Goal: Transaction & Acquisition: Book appointment/travel/reservation

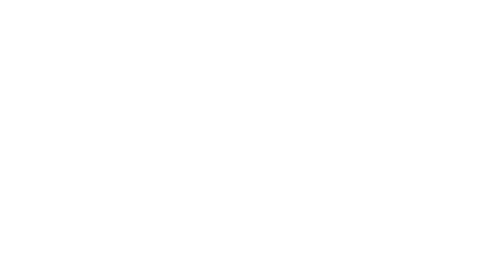
select select
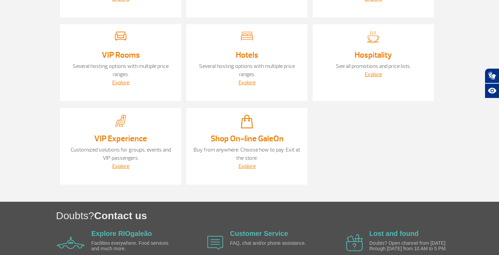
scroll to position [159, 0]
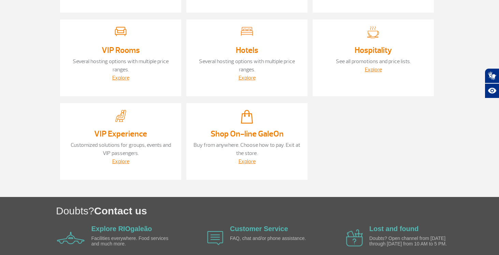
click at [122, 157] on div "Explore" at bounding box center [120, 161] width 107 height 8
click at [121, 162] on link "Explore" at bounding box center [120, 161] width 17 height 7
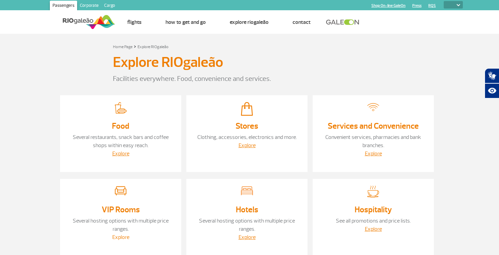
click at [121, 236] on link "Explore" at bounding box center [120, 237] width 17 height 7
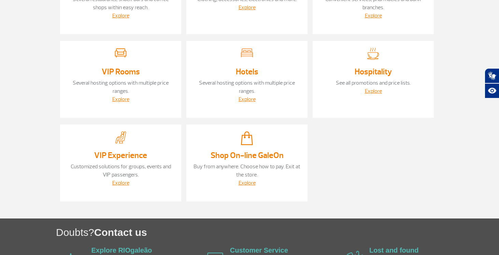
scroll to position [139, 0]
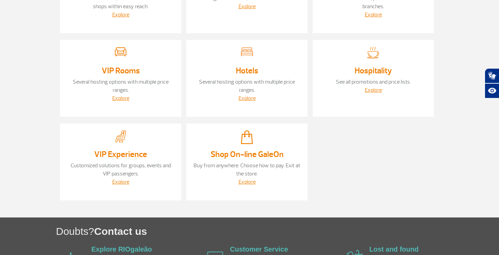
click at [123, 152] on link "VIP Experience" at bounding box center [120, 154] width 53 height 10
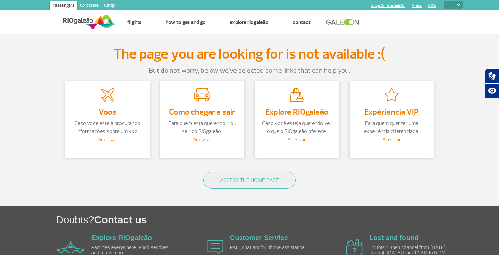
click at [391, 140] on link "Acessar" at bounding box center [391, 139] width 19 height 7
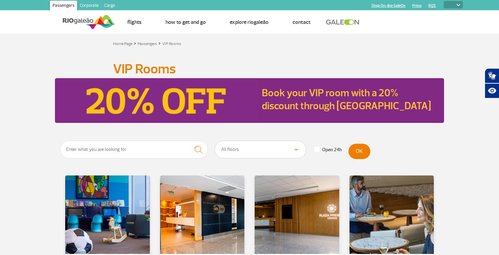
click at [457, 6] on img at bounding box center [458, 5] width 3 height 2
click at [459, 5] on img at bounding box center [458, 5] width 3 height 2
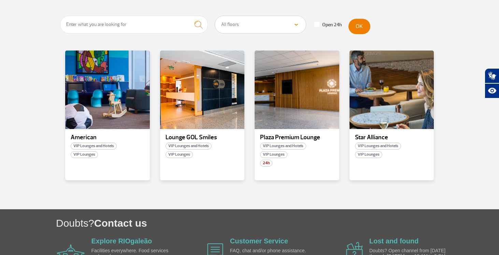
scroll to position [126, 0]
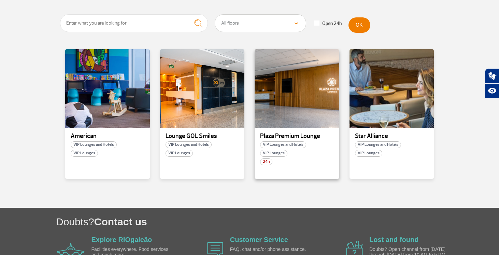
click at [285, 145] on span "VIP Lounges and Hotels" at bounding box center [283, 144] width 46 height 7
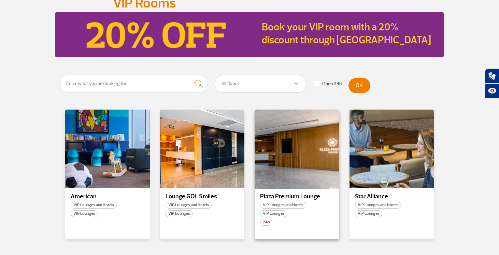
scroll to position [112, 0]
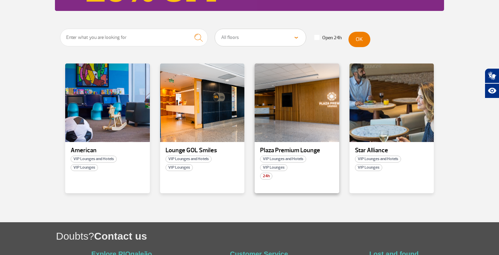
click at [278, 166] on span "VIP Lounges" at bounding box center [273, 167] width 27 height 7
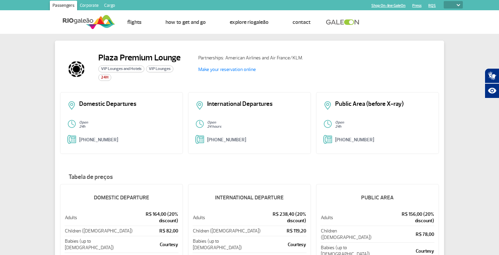
click at [119, 70] on span "VIP Lounges and Hotels" at bounding box center [121, 69] width 46 height 7
click at [216, 71] on link "Make your reservation online" at bounding box center [226, 70] width 57 height 6
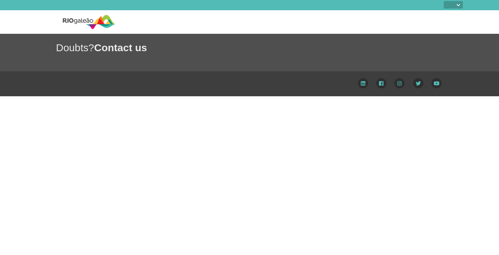
select select
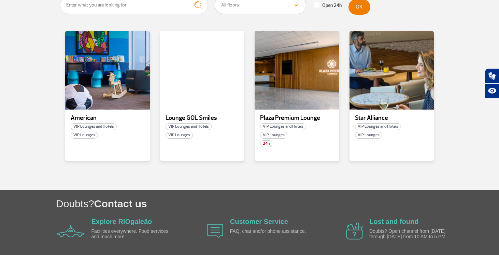
scroll to position [145, 0]
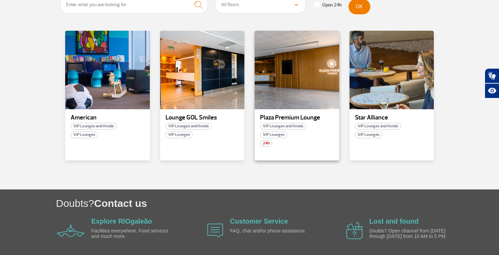
click at [276, 135] on span "VIP Lounges" at bounding box center [273, 134] width 27 height 7
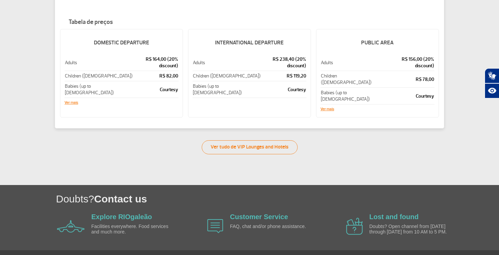
scroll to position [155, 0]
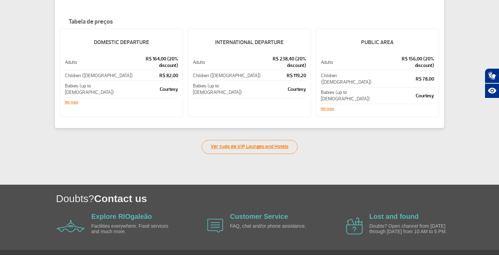
click at [255, 142] on link "Ver tudo de VIP Lounges and Hotels" at bounding box center [250, 147] width 96 height 14
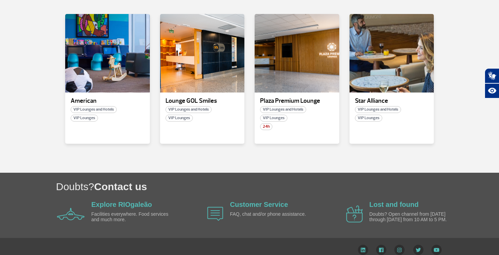
scroll to position [169, 0]
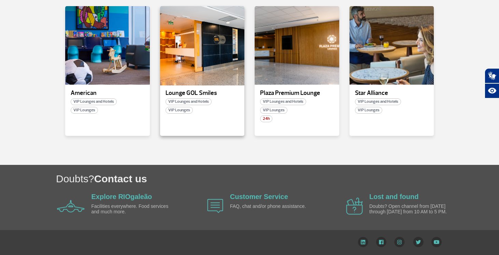
click at [206, 46] on div at bounding box center [202, 45] width 86 height 80
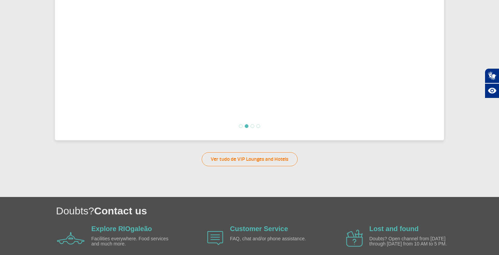
scroll to position [281, 0]
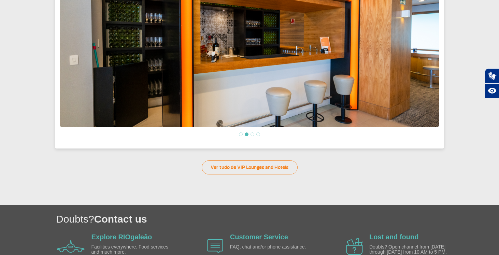
click at [240, 133] on li at bounding box center [241, 134] width 4 height 4
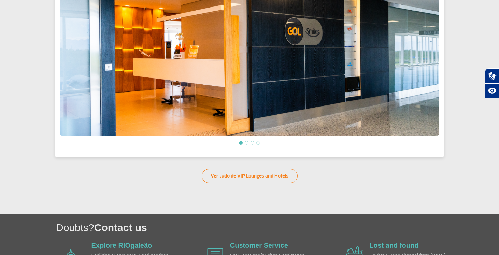
scroll to position [267, 0]
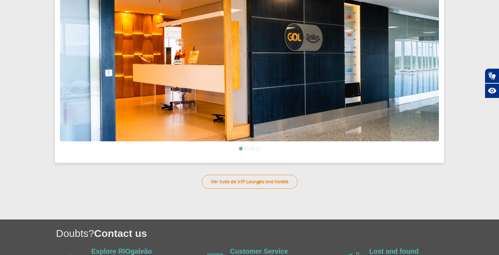
click at [253, 148] on li at bounding box center [252, 149] width 4 height 4
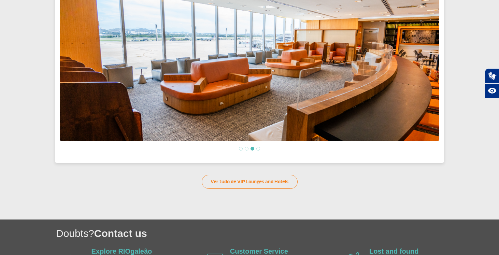
click at [258, 148] on li at bounding box center [258, 149] width 4 height 4
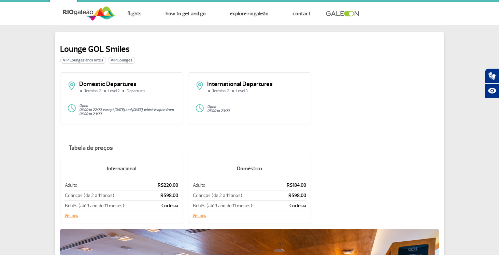
scroll to position [0, 0]
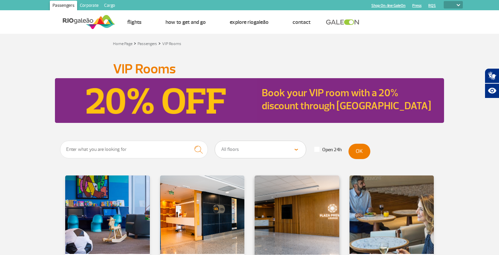
click at [295, 220] on div at bounding box center [297, 215] width 86 height 80
